Goal: Transaction & Acquisition: Purchase product/service

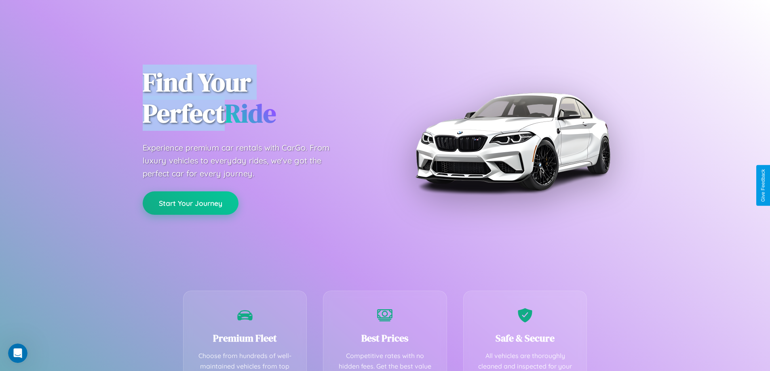
click at [190, 203] on button "Start Your Journey" at bounding box center [191, 202] width 96 height 23
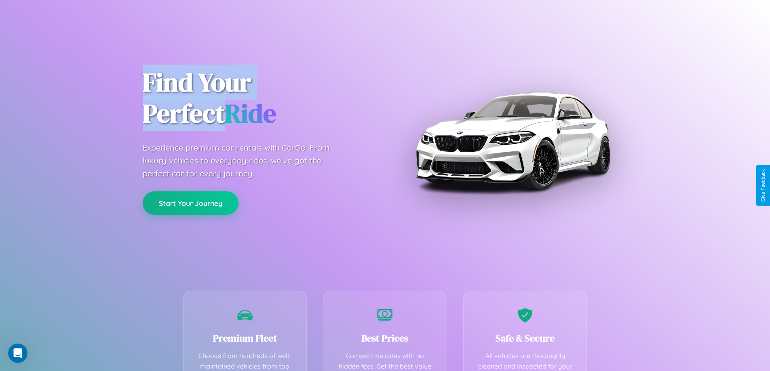
click at [190, 203] on button "Start Your Journey" at bounding box center [191, 202] width 96 height 23
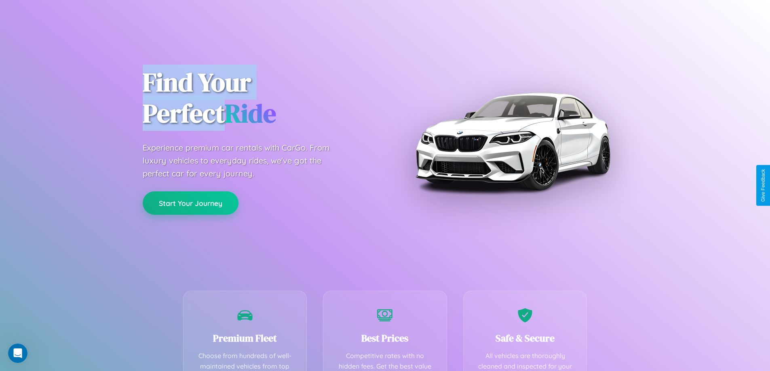
click at [190, 203] on button "Start Your Journey" at bounding box center [191, 202] width 96 height 23
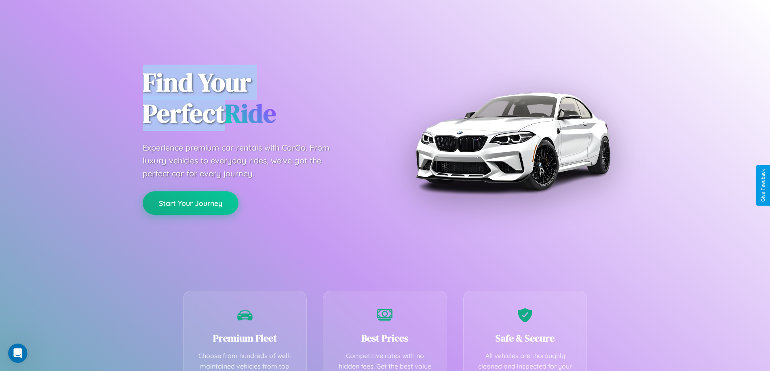
click at [190, 203] on button "Start Your Journey" at bounding box center [191, 202] width 96 height 23
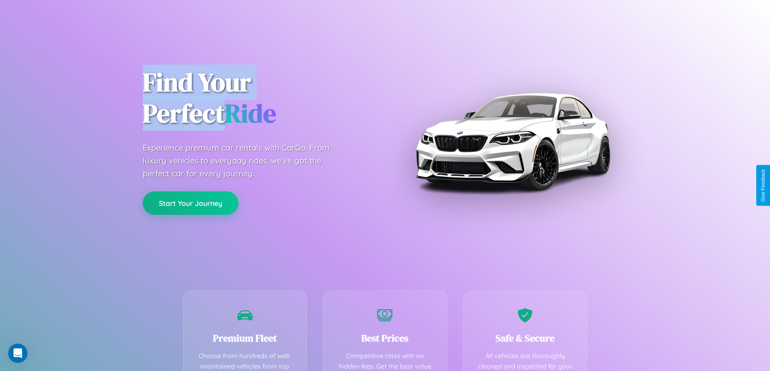
click at [190, 203] on button "Start Your Journey" at bounding box center [191, 202] width 96 height 23
